Goal: Task Accomplishment & Management: Complete application form

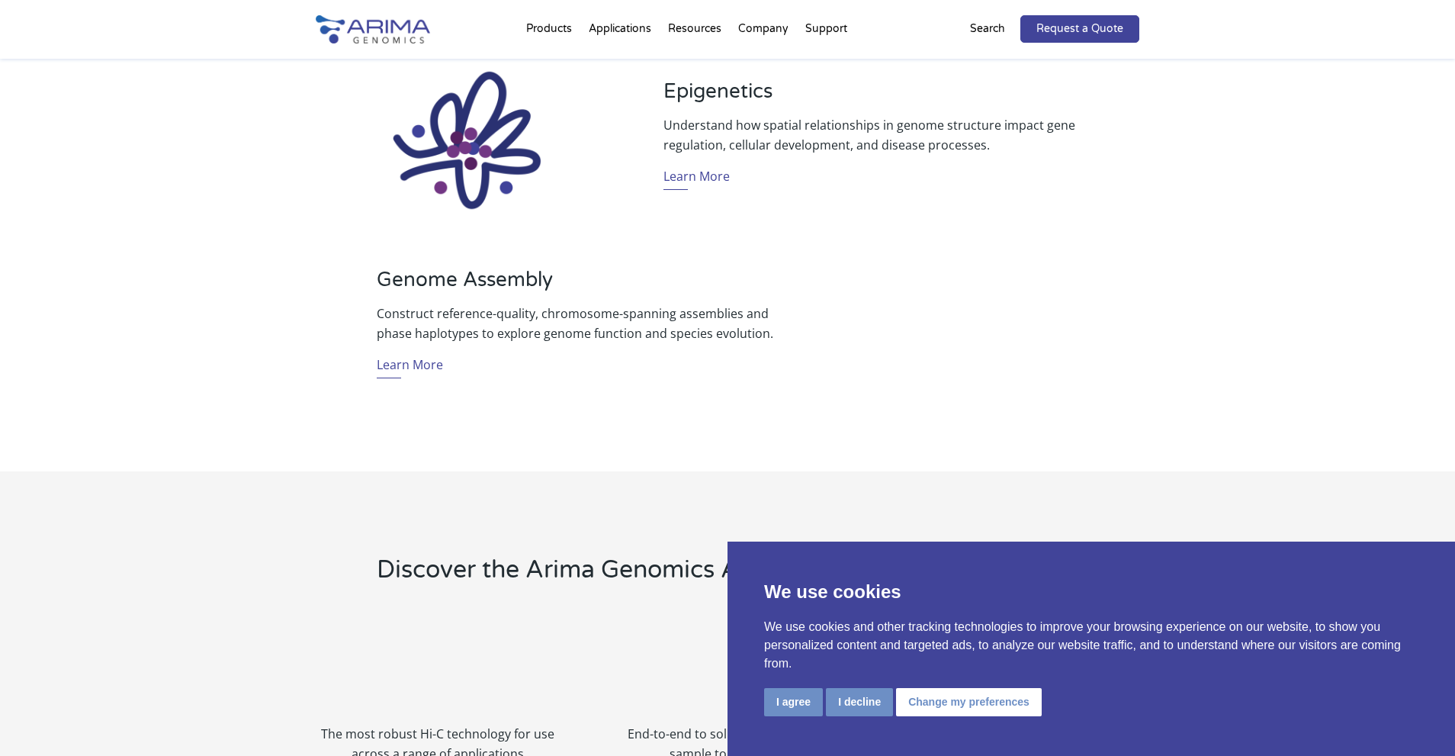
scroll to position [1220, 0]
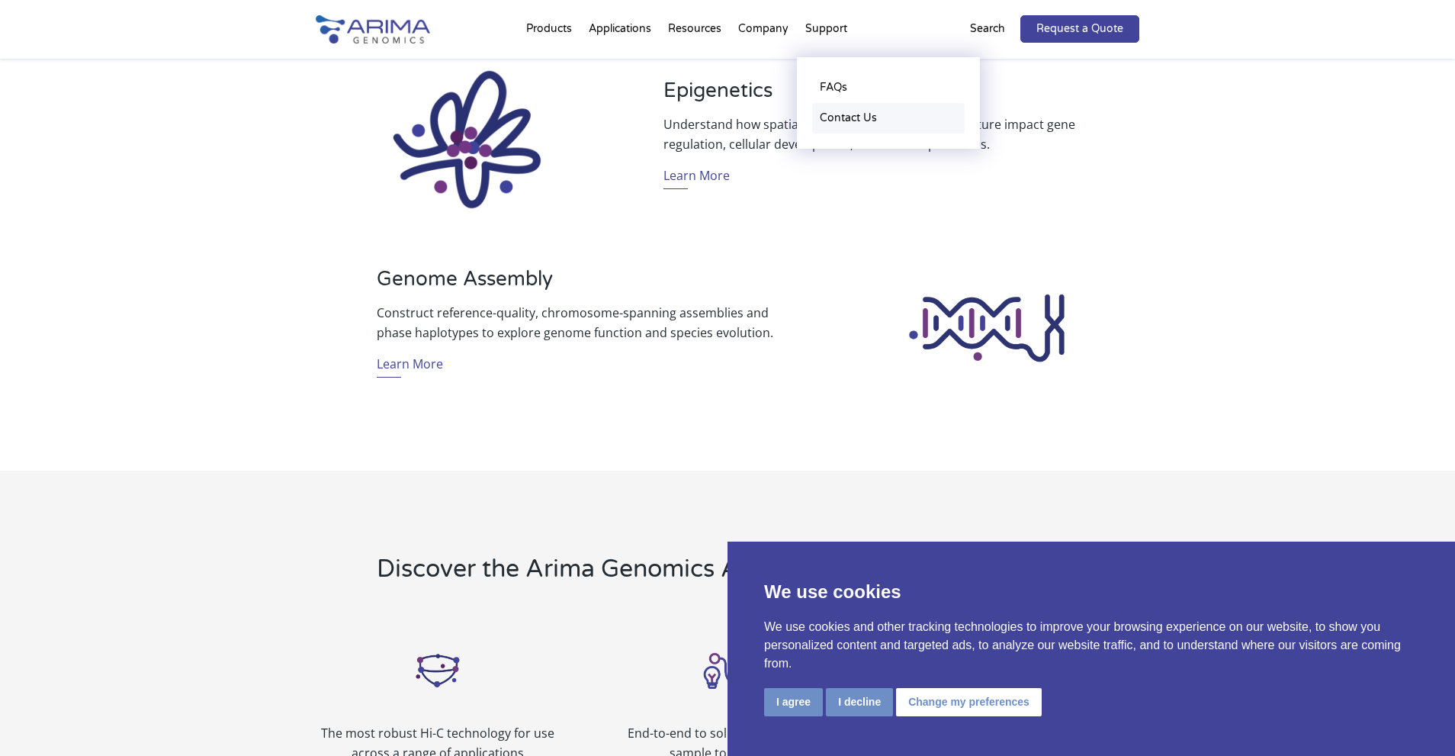
click at [844, 115] on link "Contact Us" at bounding box center [888, 118] width 152 height 30
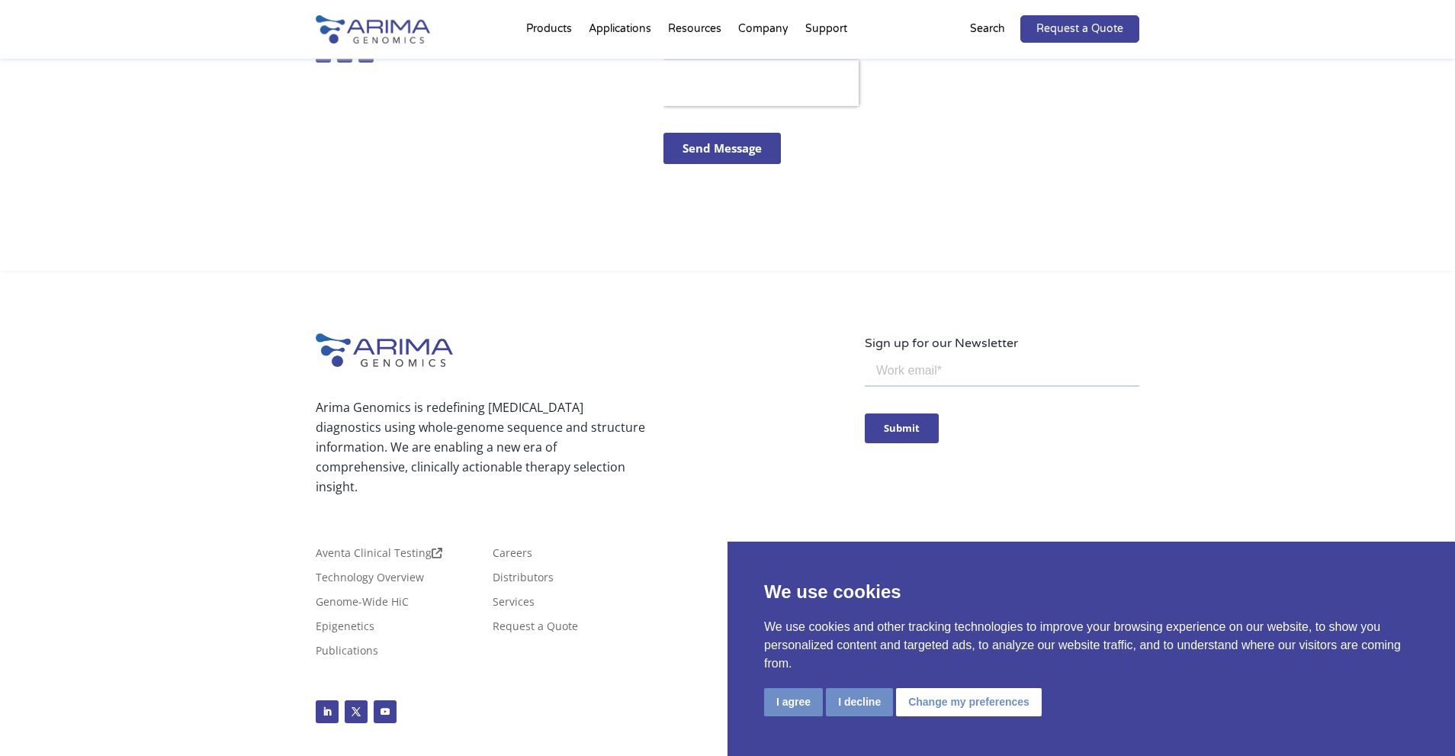
scroll to position [698, 0]
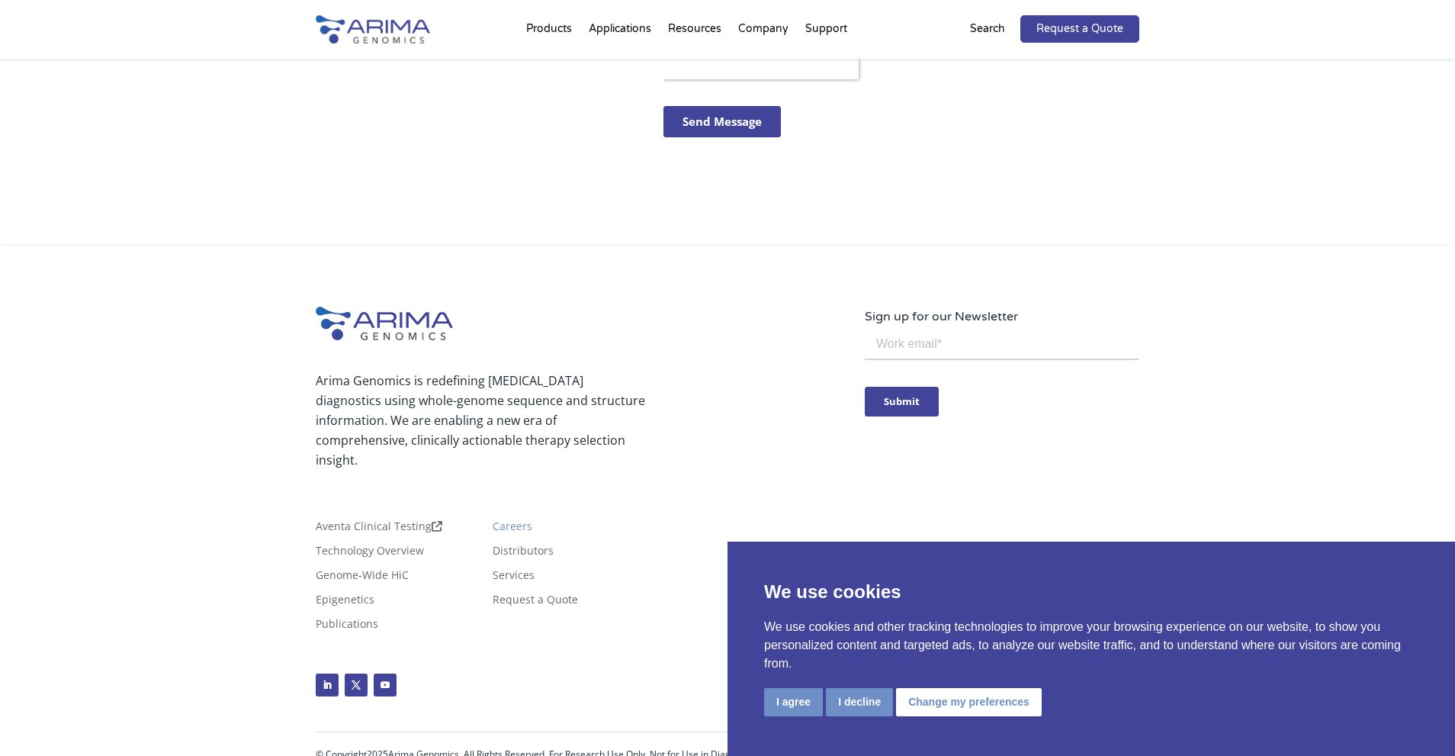
click at [512, 521] on link "Careers" at bounding box center [513, 529] width 40 height 17
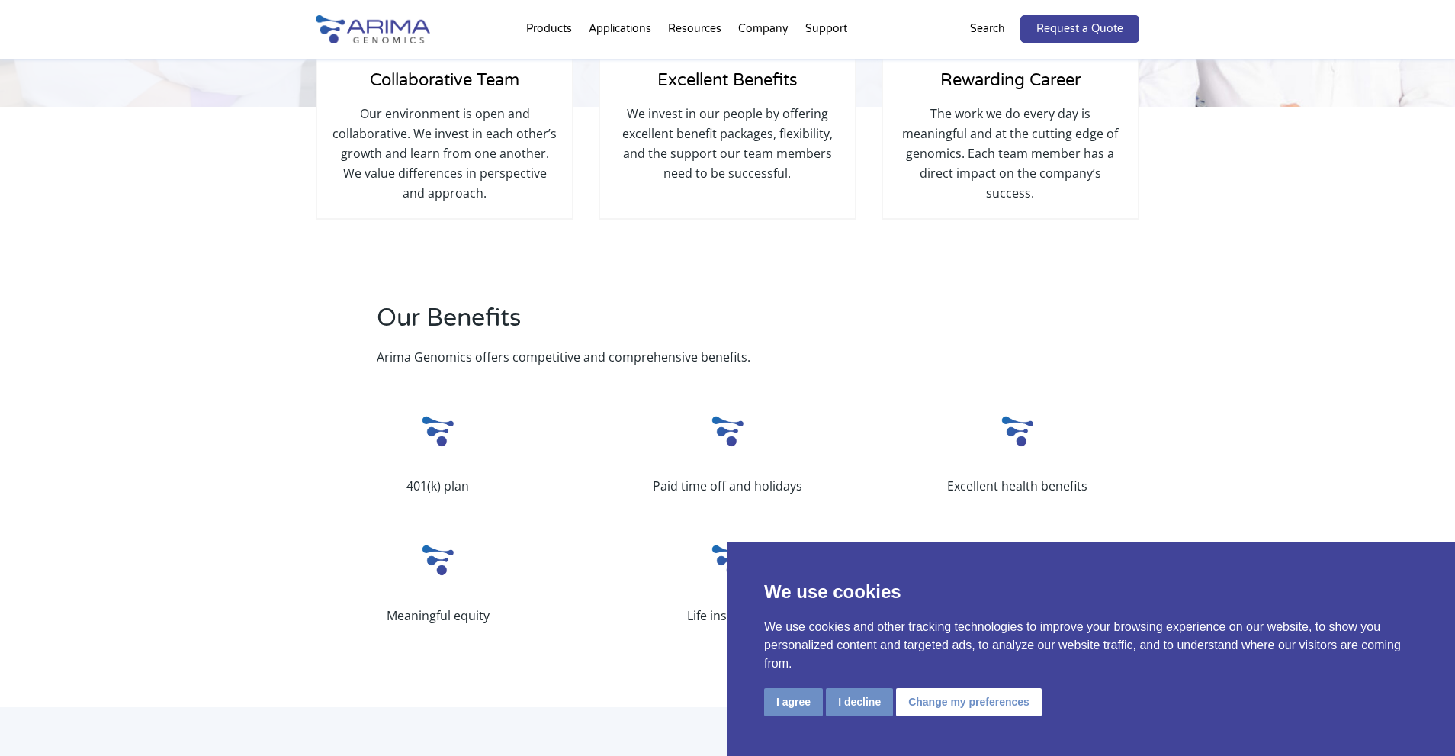
scroll to position [305, 0]
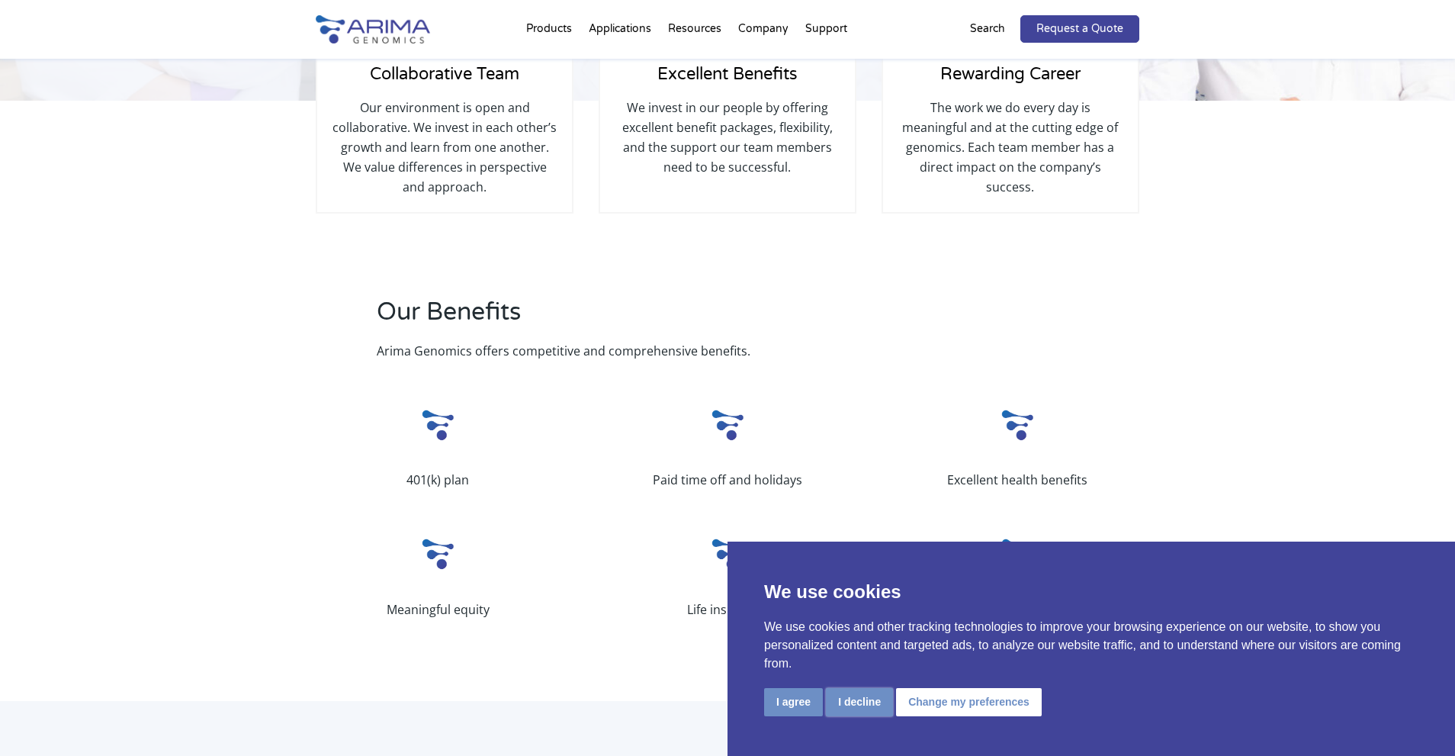
drag, startPoint x: 868, startPoint y: 711, endPoint x: 860, endPoint y: 709, distance: 8.0
click at [867, 711] on button "I decline" at bounding box center [859, 702] width 67 height 28
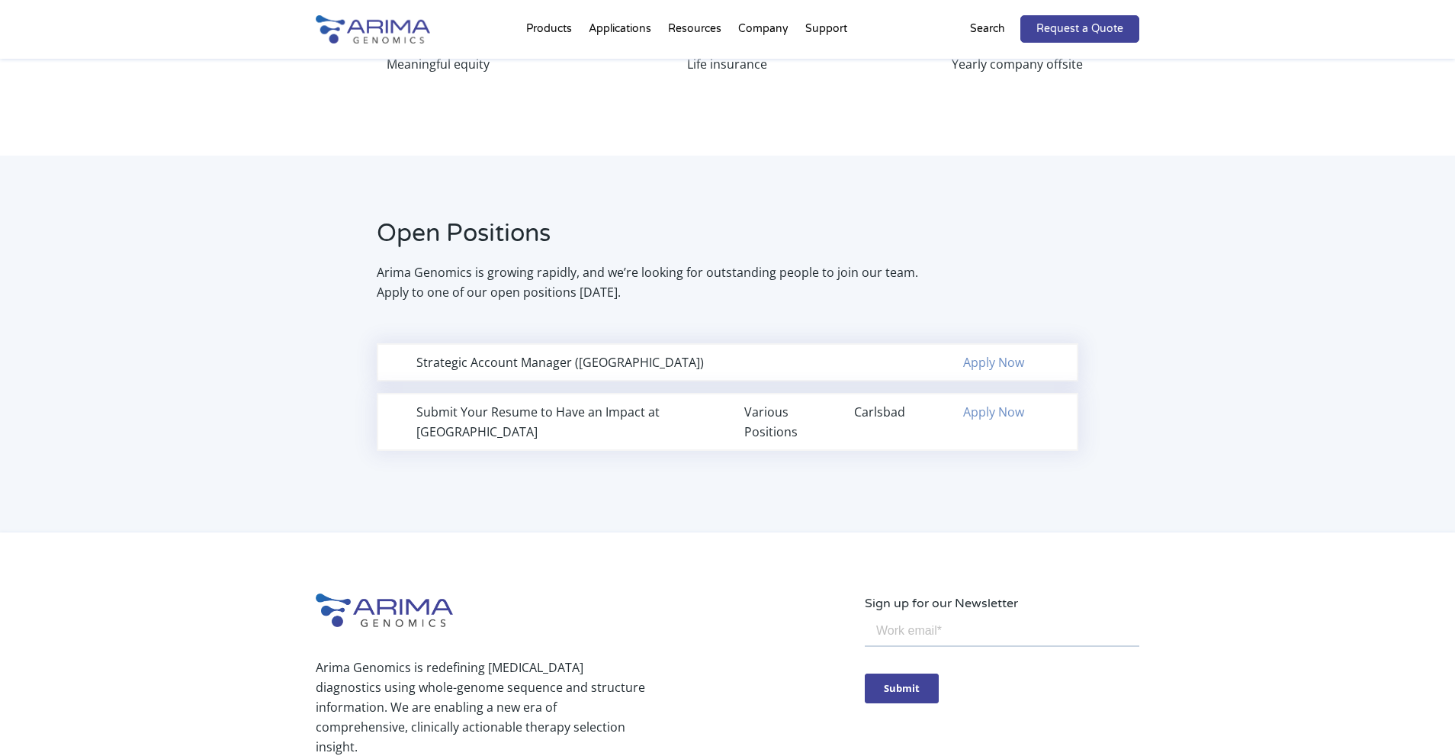
scroll to position [854, 0]
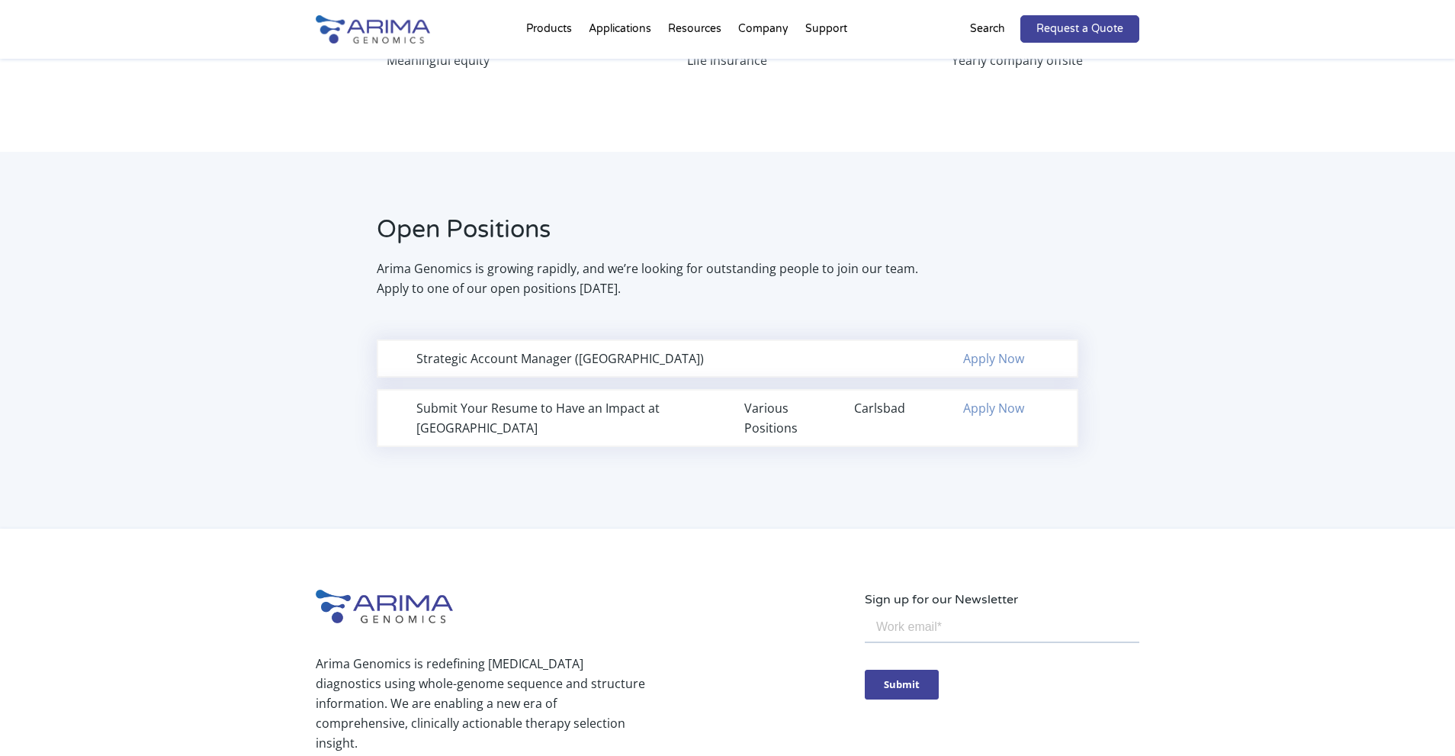
click at [998, 408] on link "Apply Now" at bounding box center [993, 407] width 61 height 17
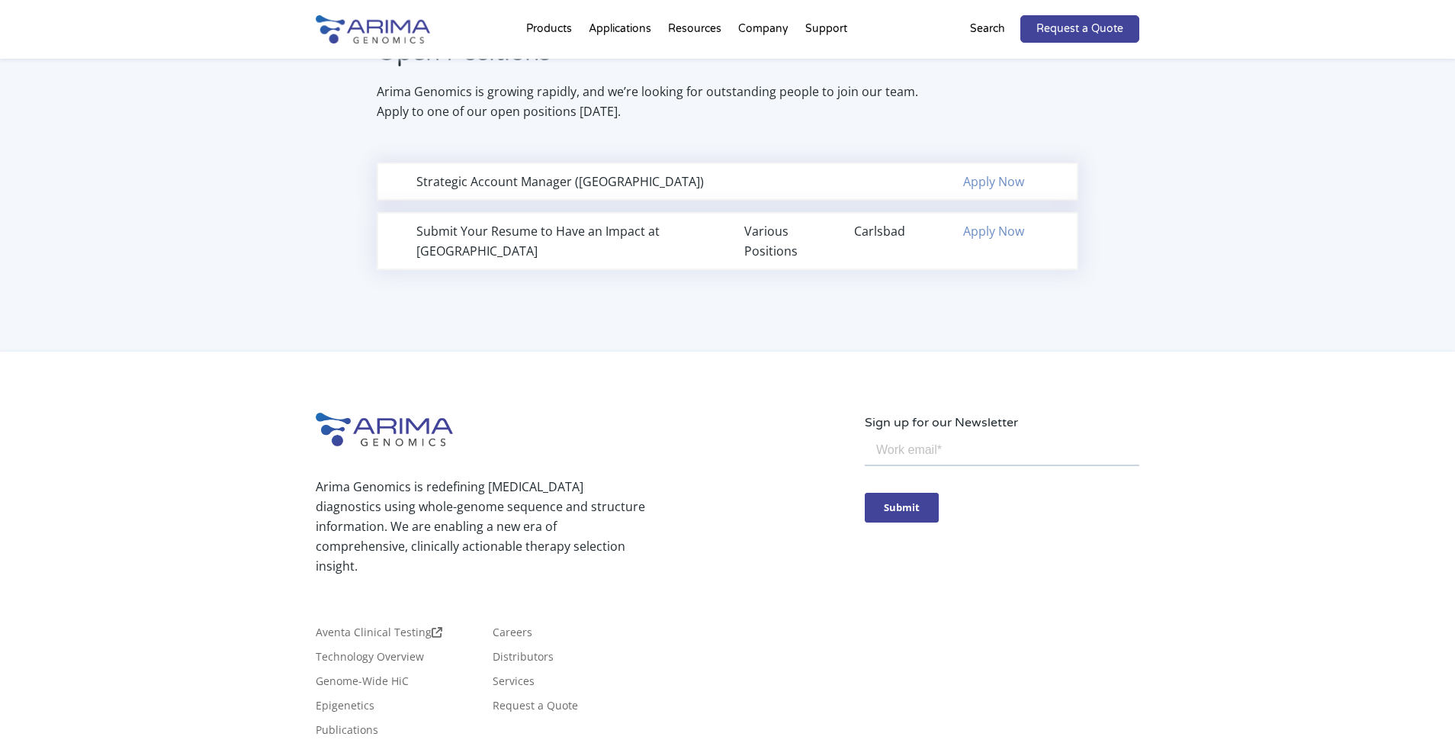
scroll to position [1037, 0]
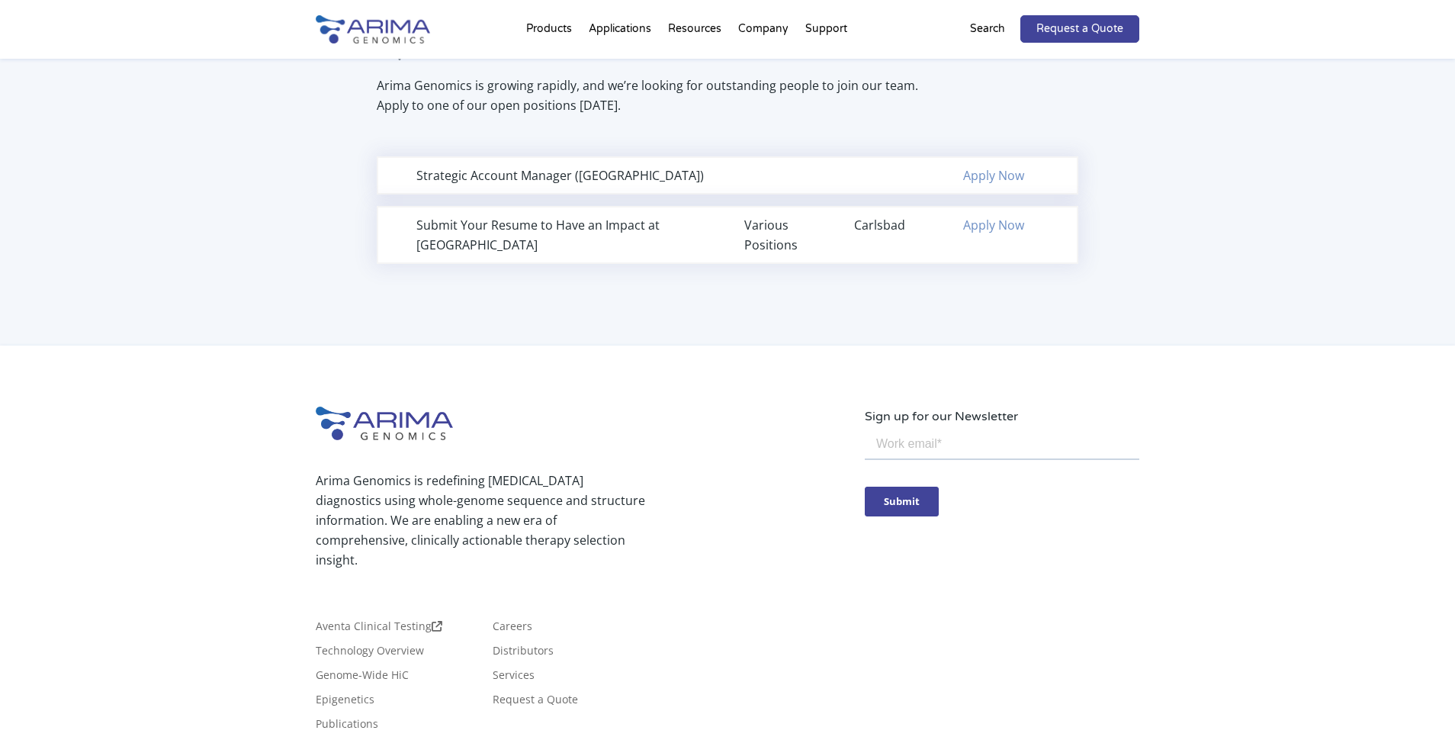
click at [990, 222] on link "Apply Now" at bounding box center [993, 225] width 61 height 17
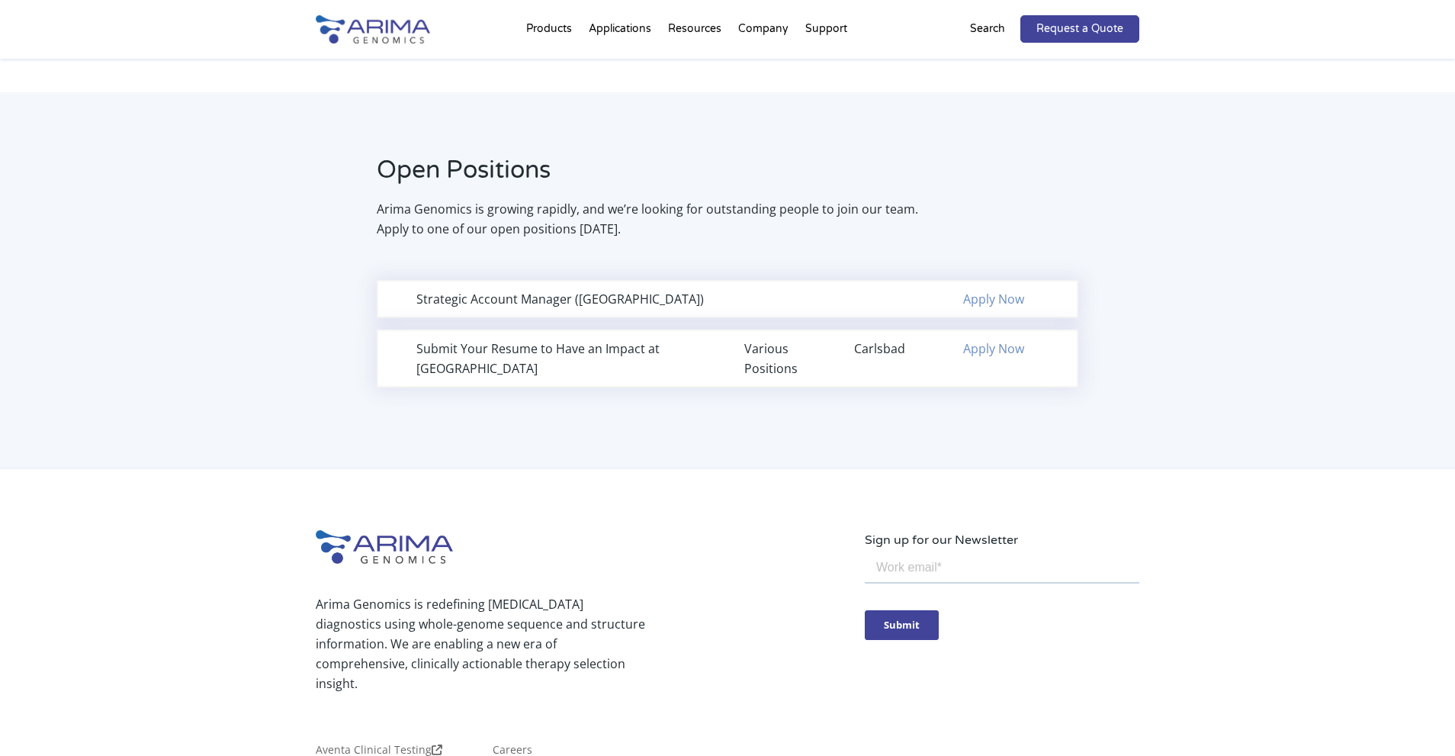
scroll to position [915, 0]
click at [547, 365] on div "Submit Your Resume to Have an Impact at Arima Various Positions Carlsbad Apply …" at bounding box center [727, 357] width 701 height 58
click at [552, 342] on div "Submit Your Resume to Have an Impact at Arima" at bounding box center [563, 357] width 294 height 40
drag, startPoint x: 768, startPoint y: 352, endPoint x: 775, endPoint y: 348, distance: 8.2
click at [773, 348] on div "Various Positions" at bounding box center [781, 357] width 75 height 40
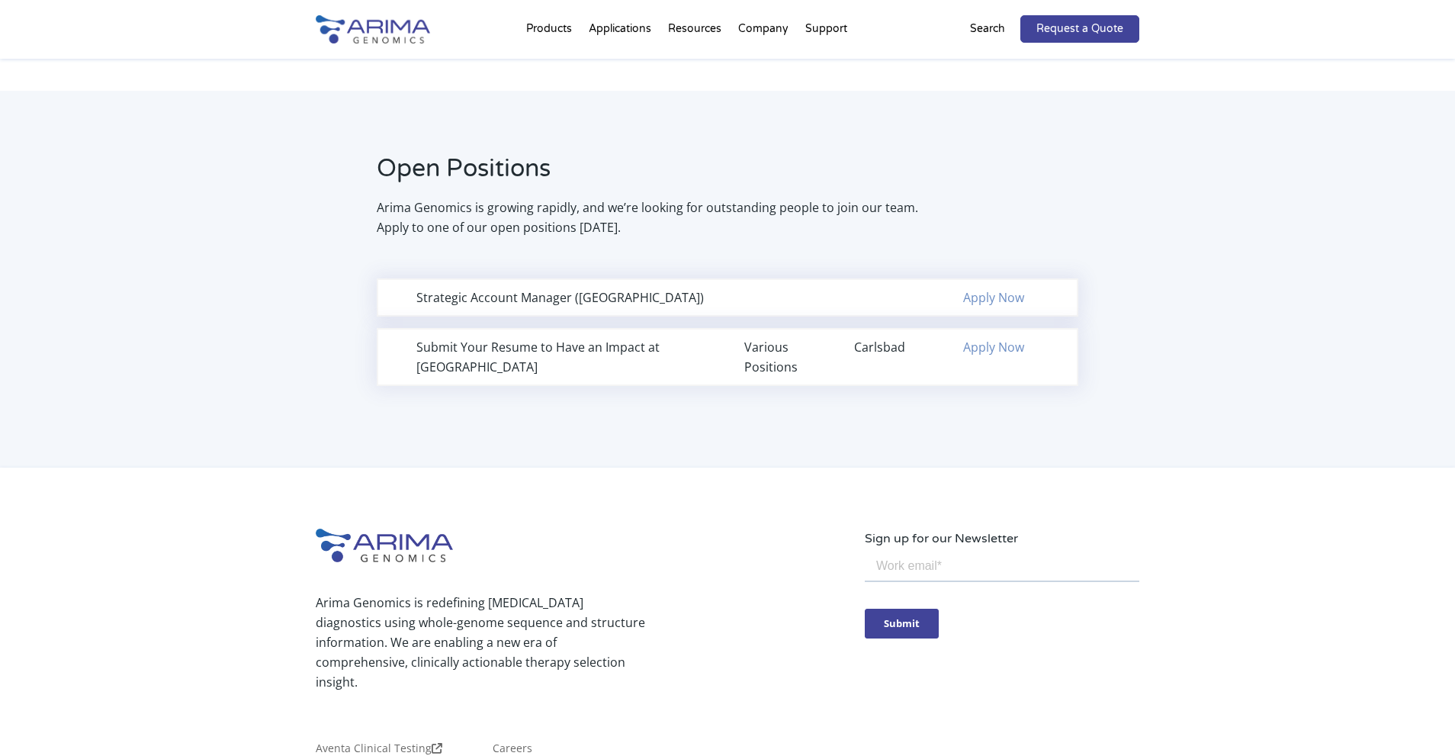
click at [869, 341] on div "Carlsbad" at bounding box center [891, 347] width 75 height 20
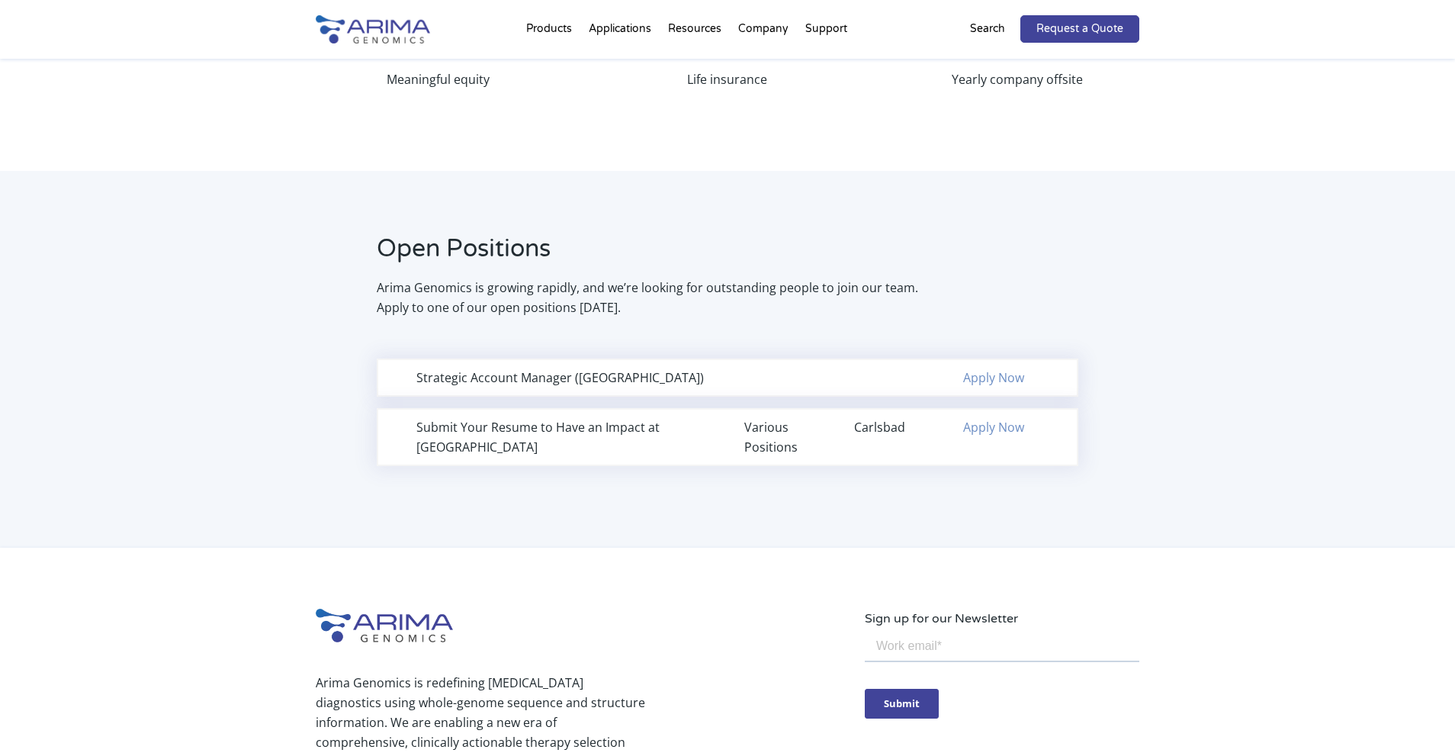
scroll to position [832, 0]
